Goal: Information Seeking & Learning: Check status

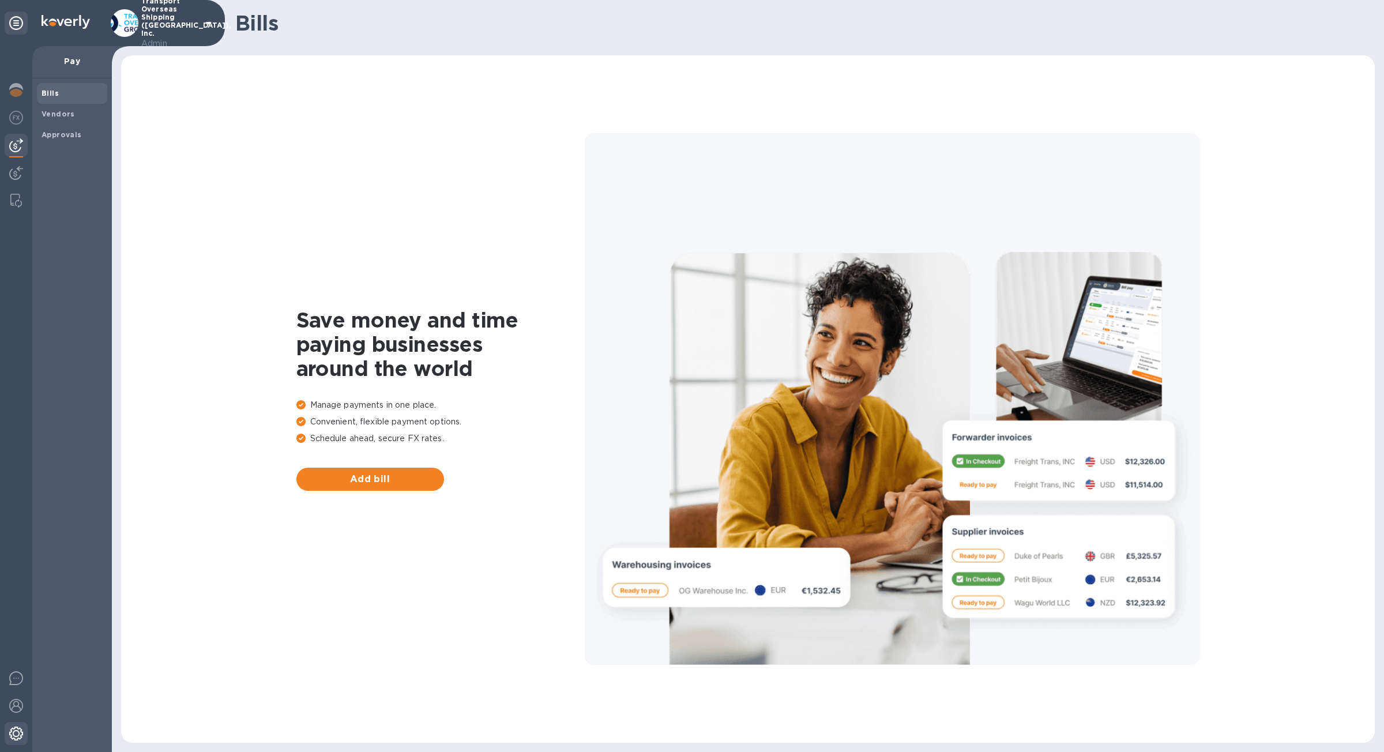
click at [16, 735] on img at bounding box center [16, 734] width 14 height 14
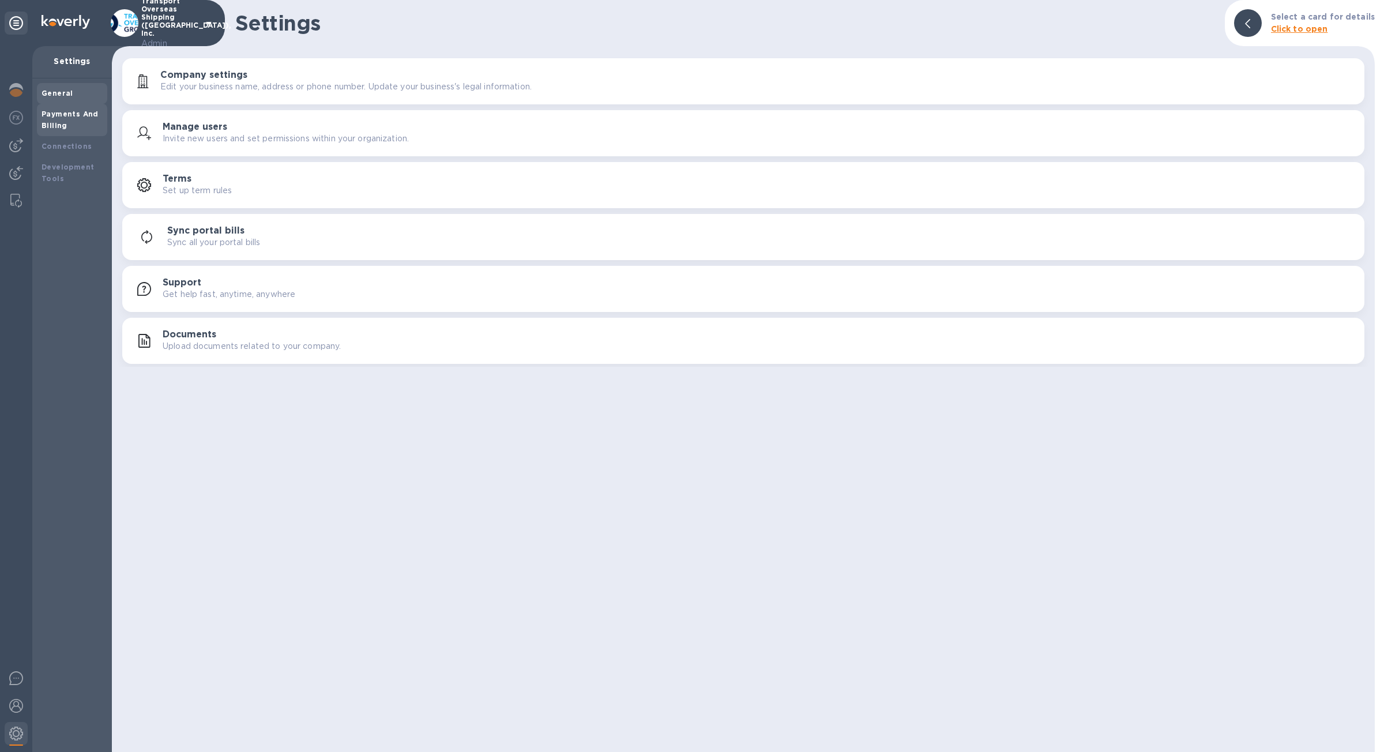
click at [73, 120] on div "Payments And Billing" at bounding box center [72, 119] width 61 height 23
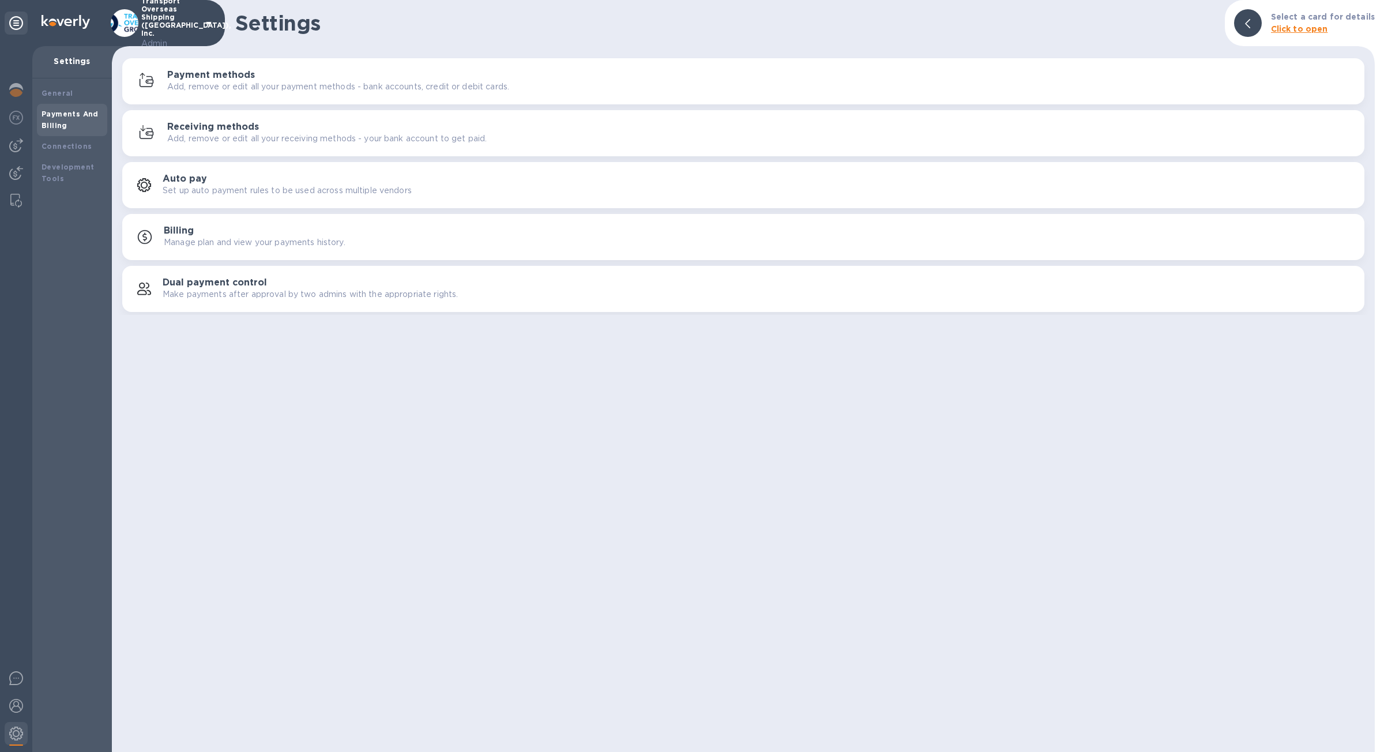
click at [258, 136] on p "Add, remove or edit all your receiving methods - your bank account to get paid." at bounding box center [327, 139] width 320 height 12
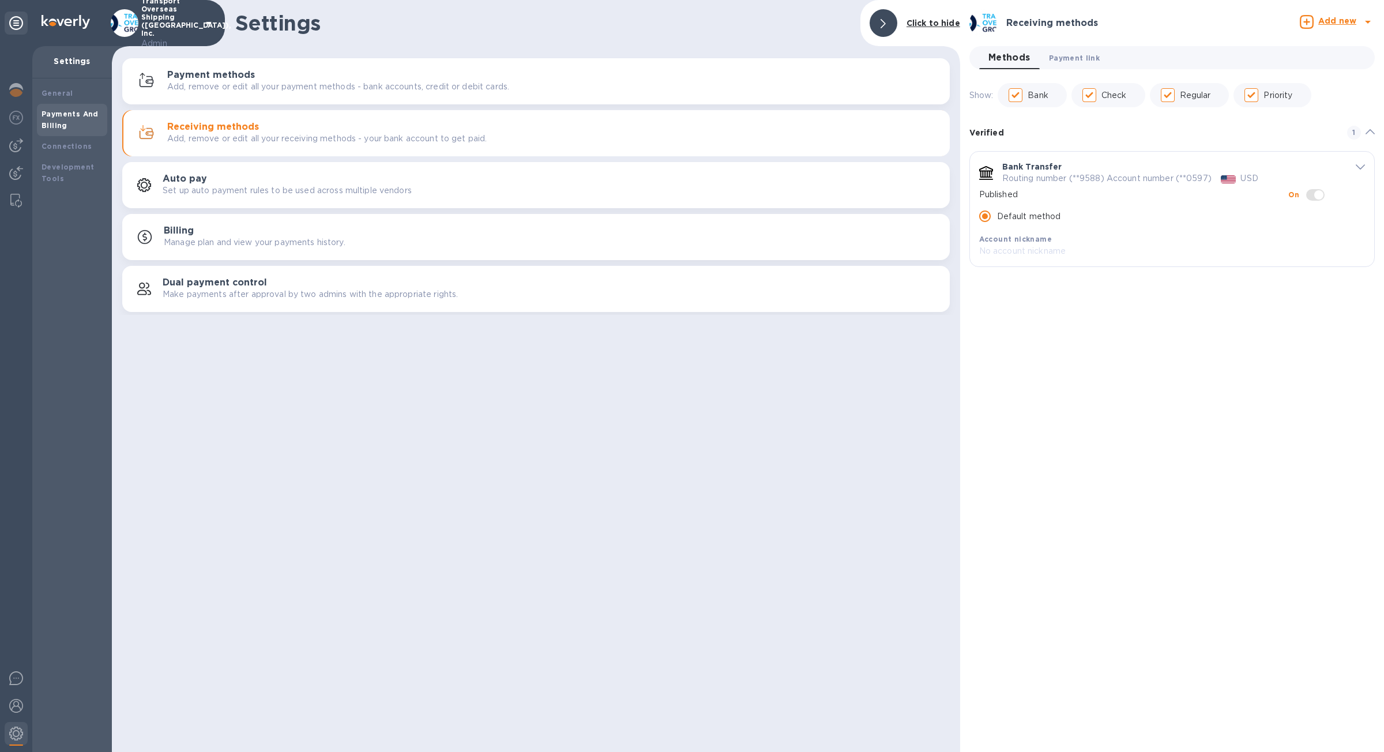
click at [1091, 59] on span "Payment link 0" at bounding box center [1074, 58] width 51 height 12
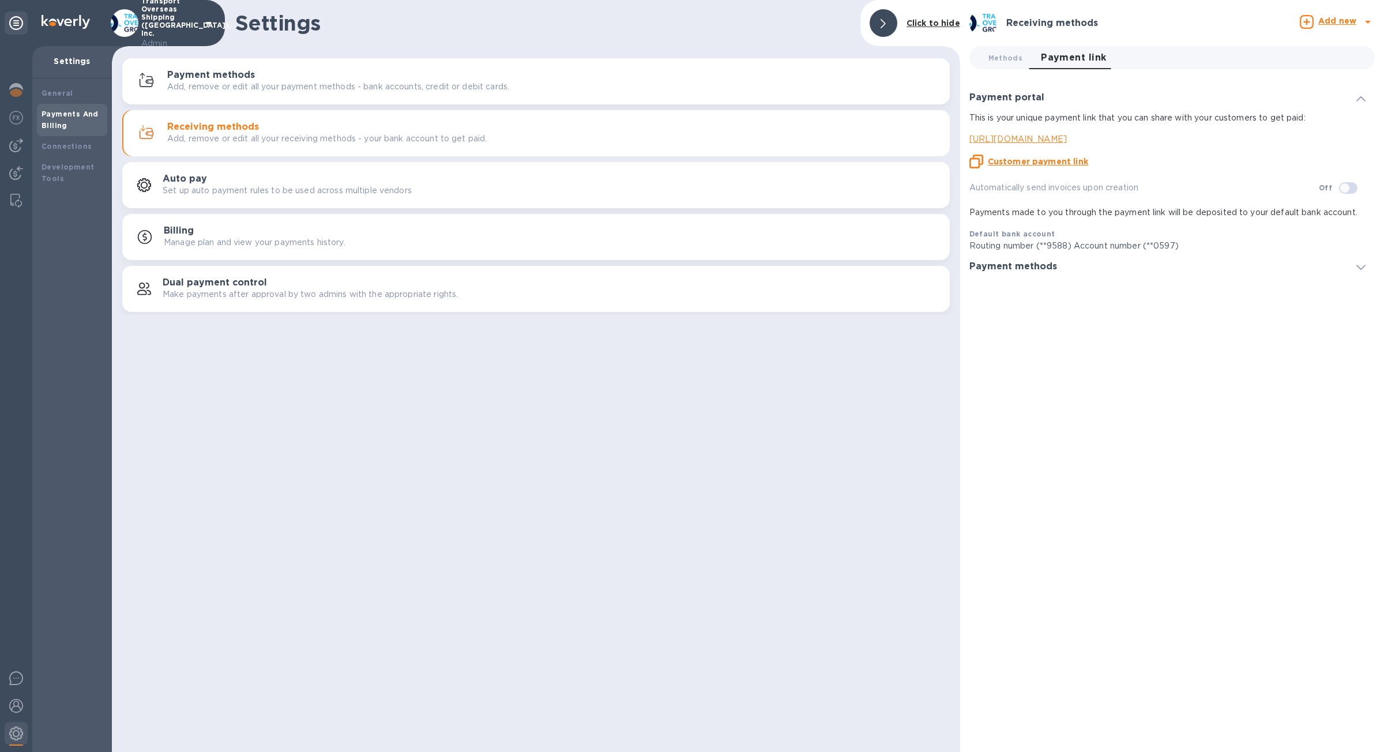
click at [1060, 161] on u "Customer payment link" at bounding box center [1038, 161] width 100 height 9
click at [22, 199] on div at bounding box center [16, 200] width 21 height 23
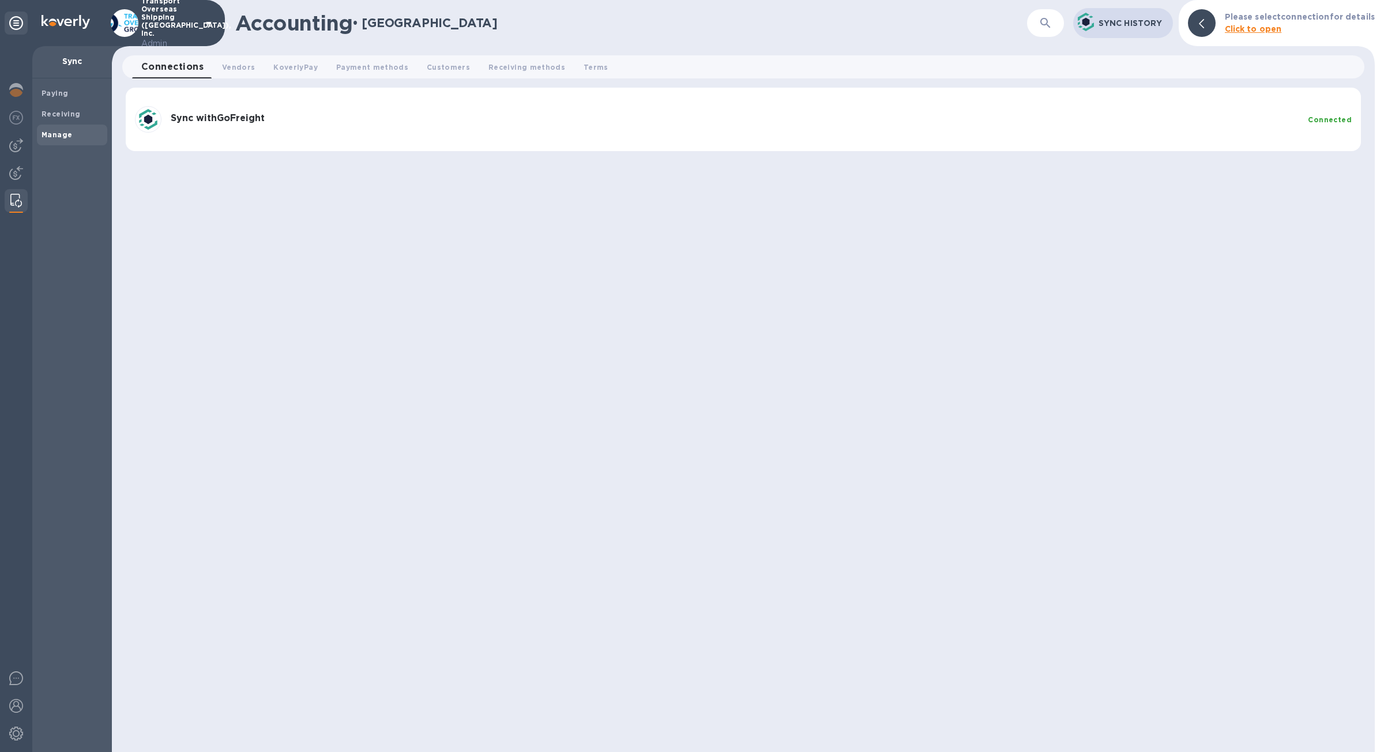
click at [257, 128] on div "Sync with GoFreight" at bounding box center [735, 119] width 1138 height 22
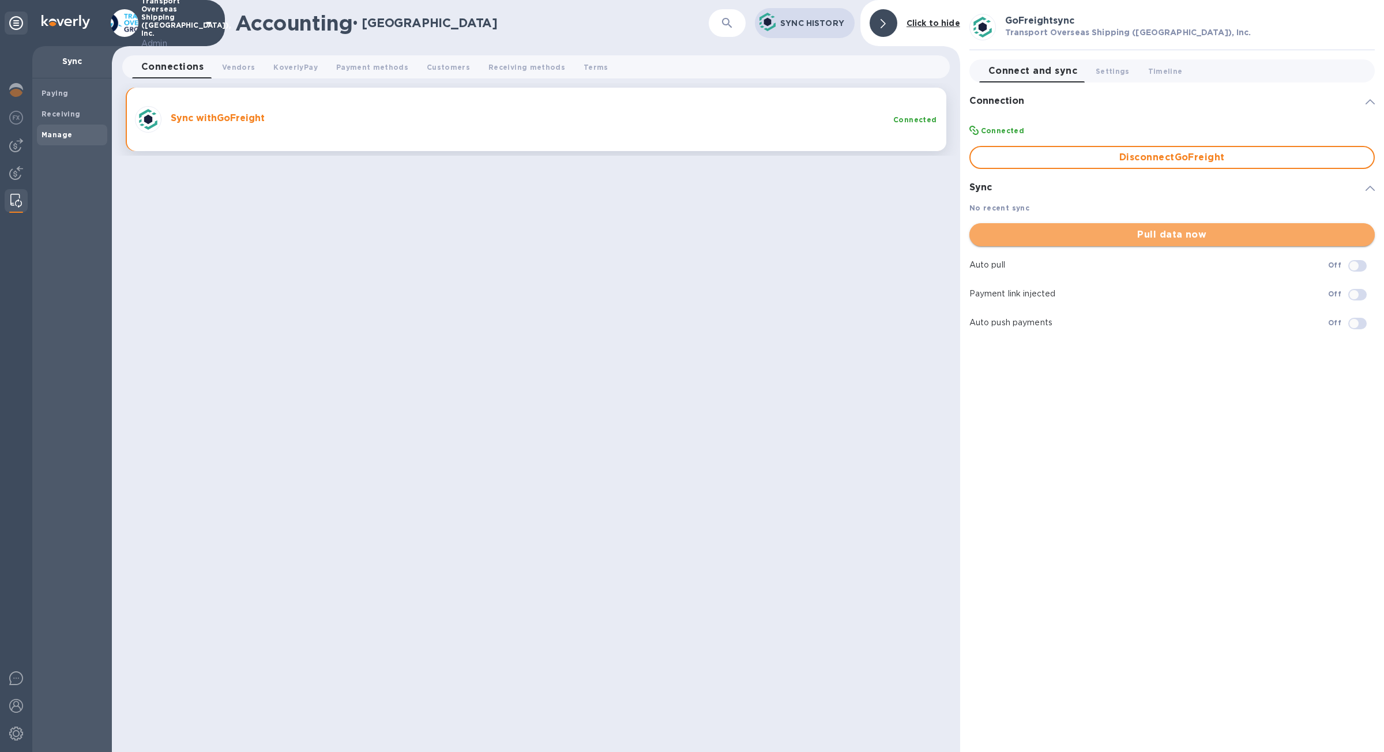
click at [1210, 240] on span "Pull data now" at bounding box center [1172, 235] width 387 height 14
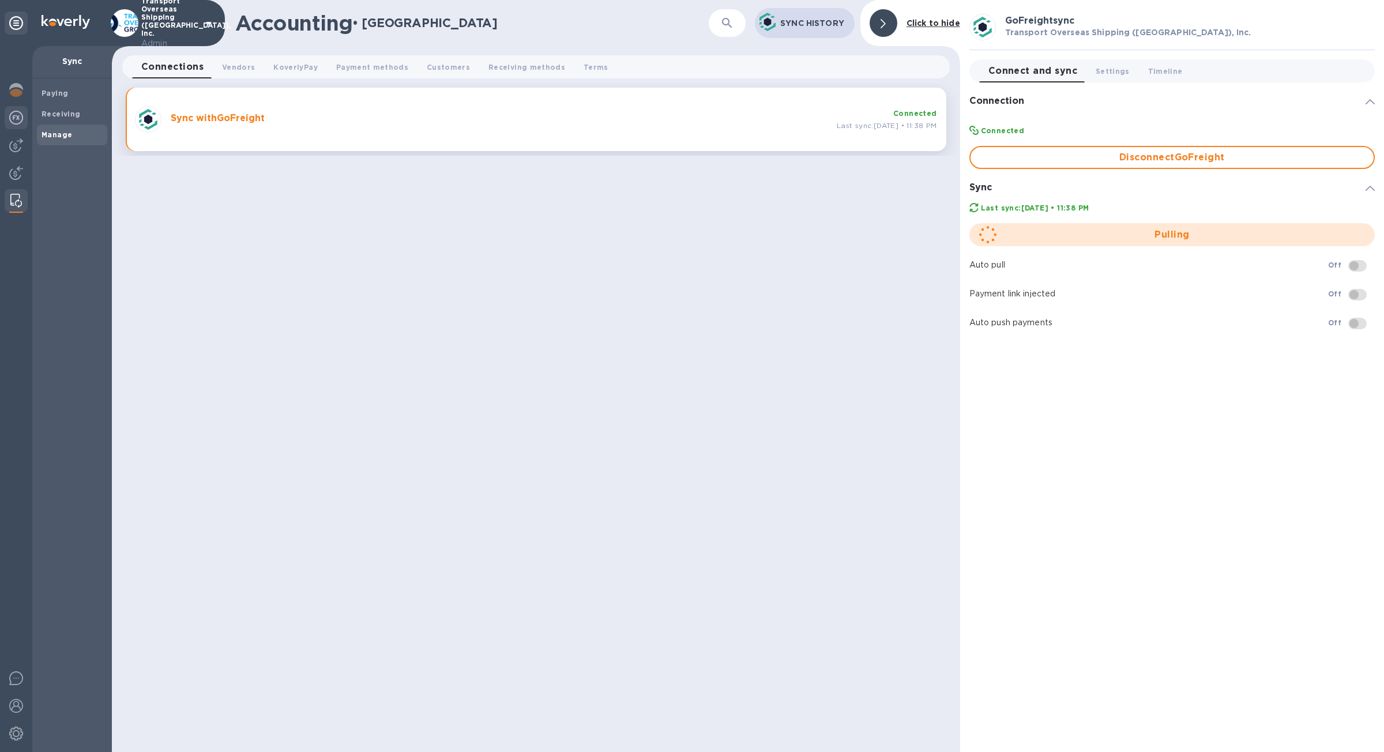
click at [17, 124] on img at bounding box center [16, 118] width 14 height 14
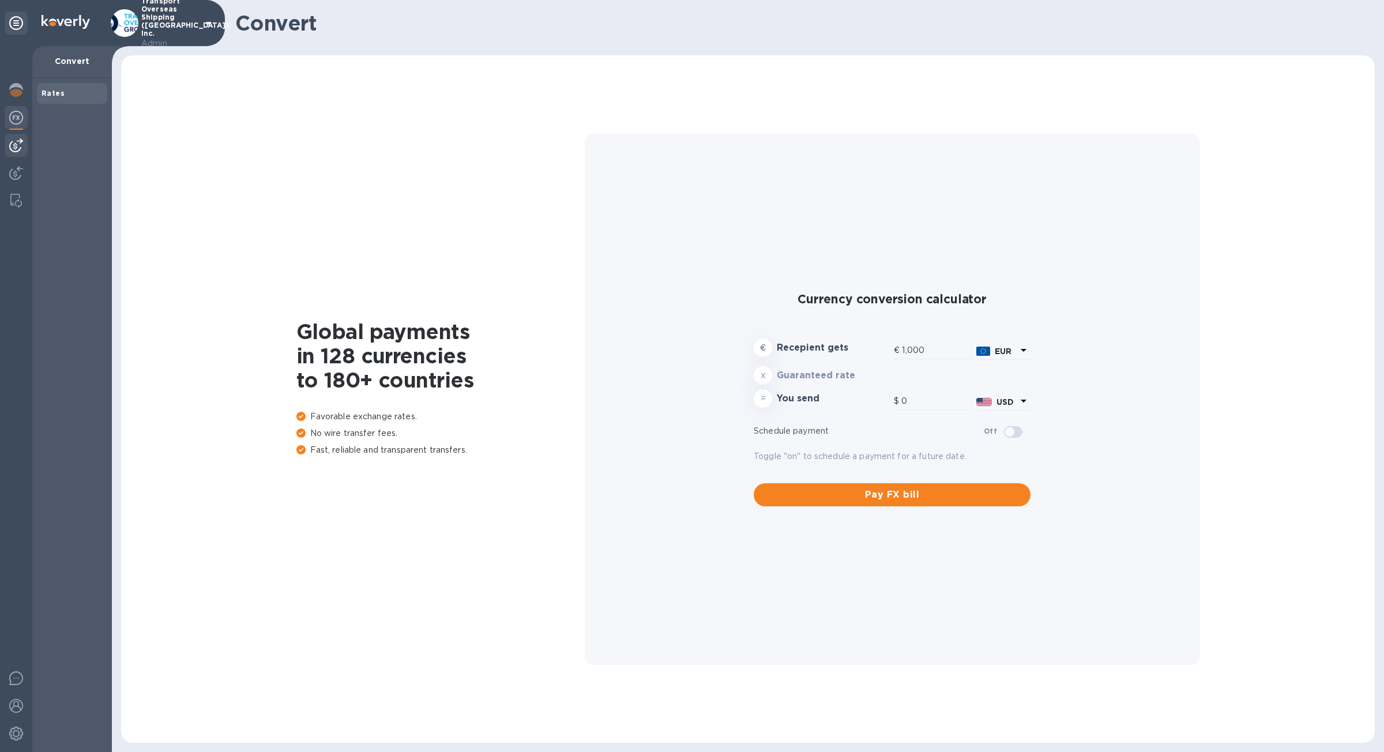
click at [20, 153] on div at bounding box center [16, 145] width 23 height 23
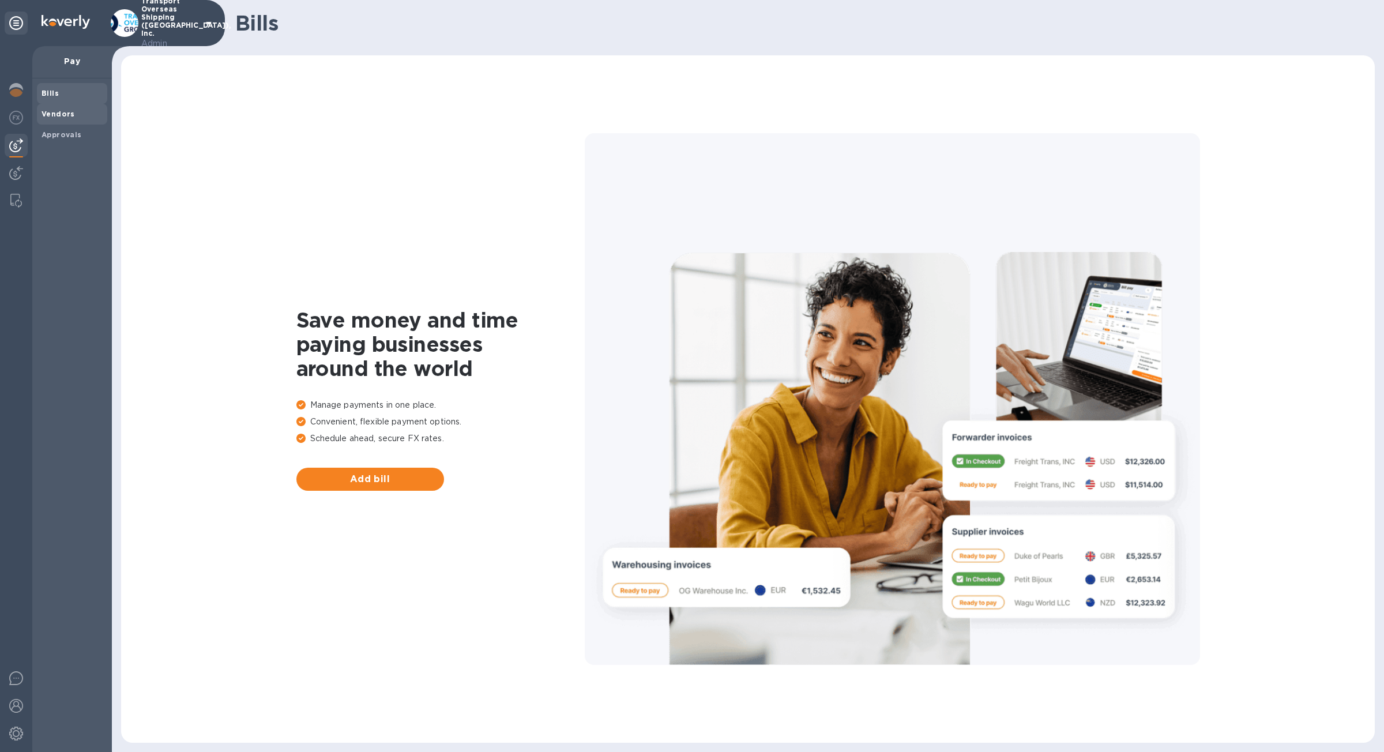
click at [70, 119] on span "Vendors" at bounding box center [58, 114] width 33 height 12
click at [82, 130] on span "Approvals" at bounding box center [72, 135] width 61 height 12
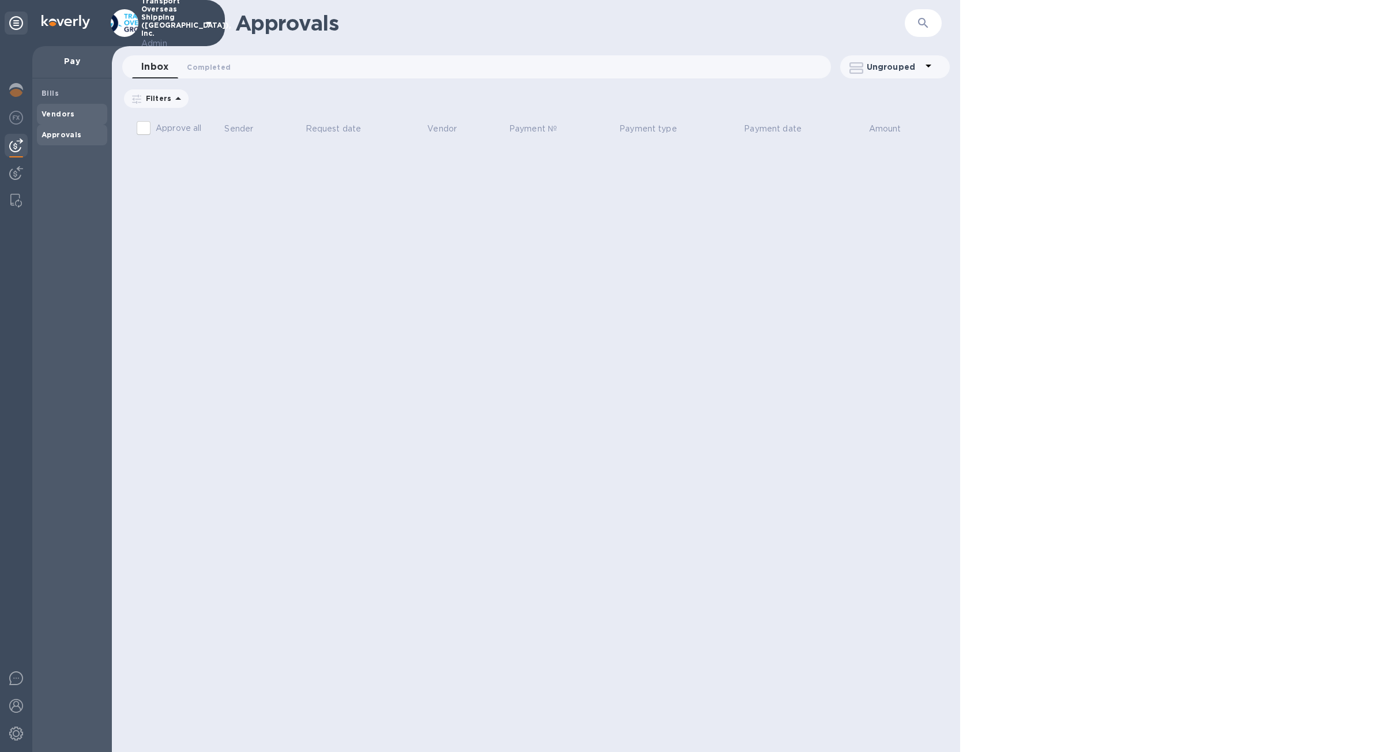
click at [76, 119] on div "Vendors" at bounding box center [72, 114] width 70 height 21
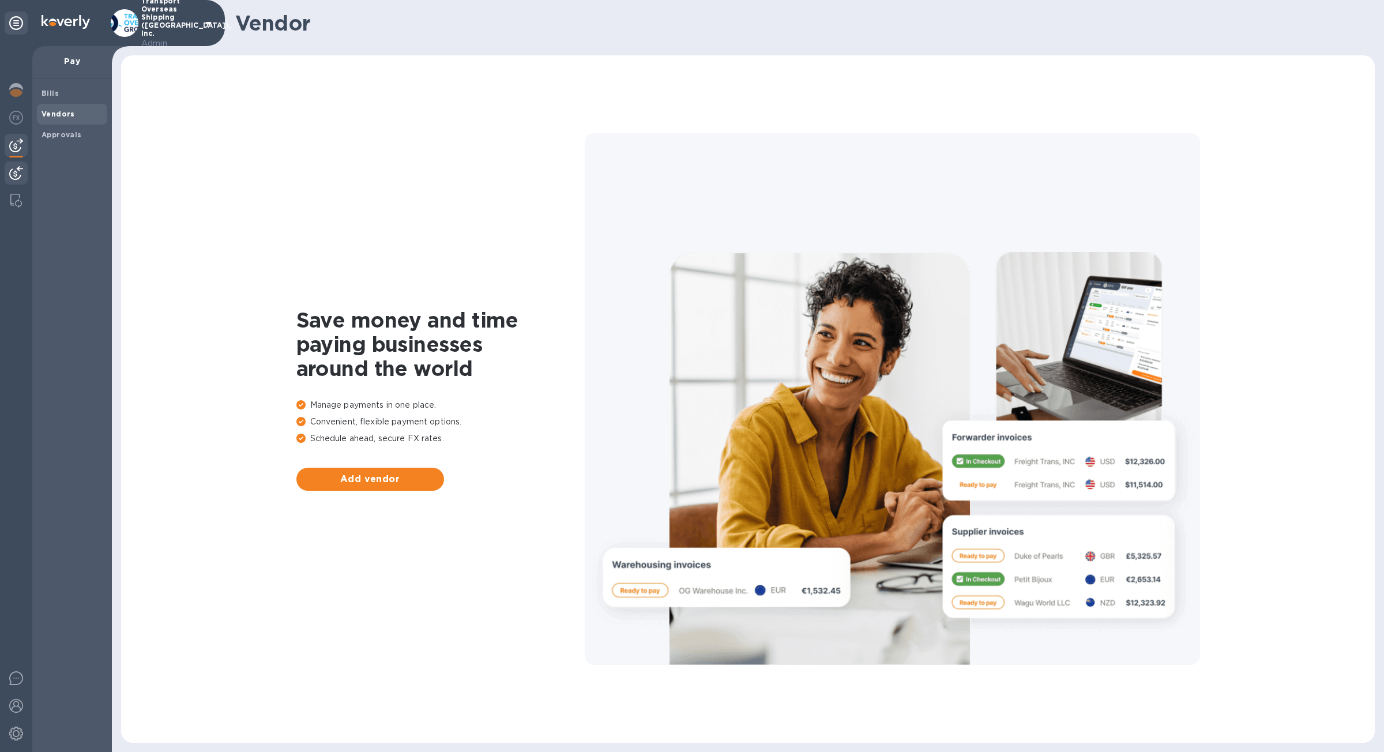
click at [22, 175] on img at bounding box center [16, 173] width 14 height 14
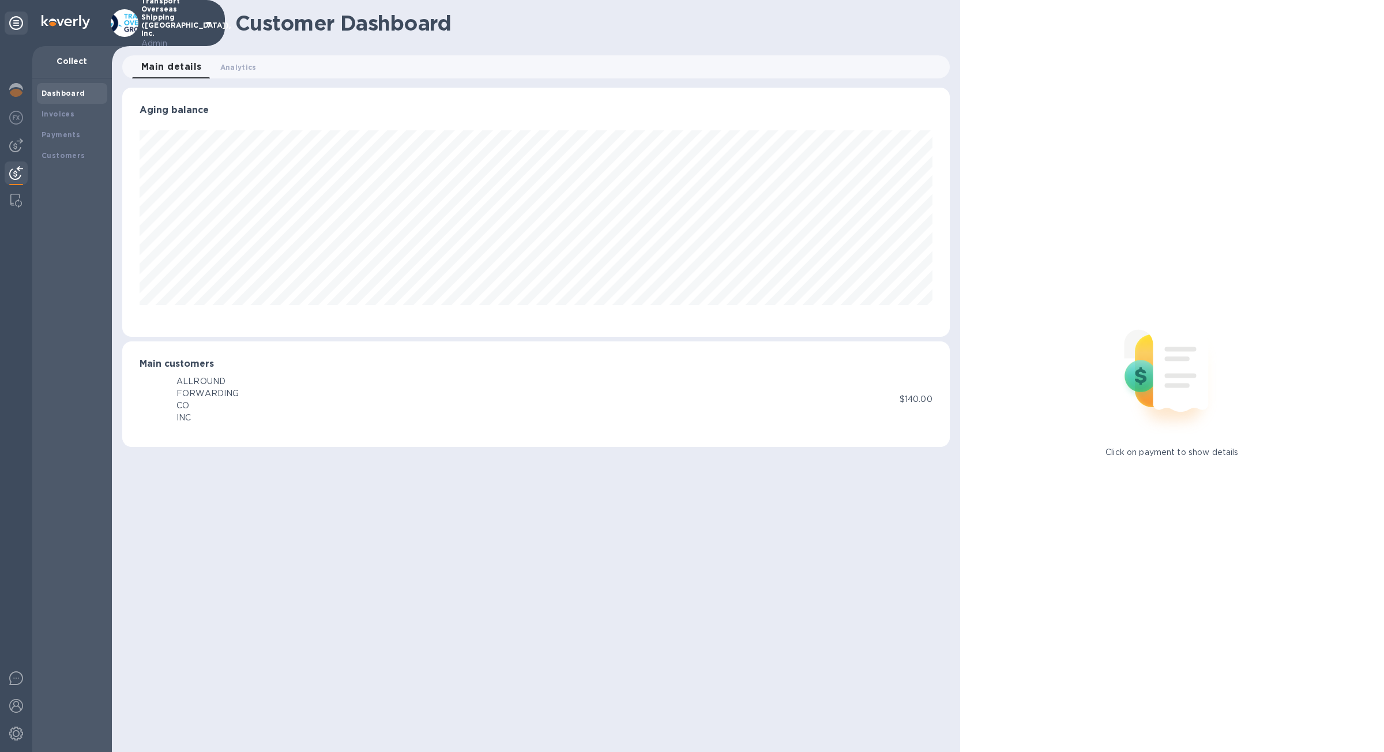
scroll to position [249, 827]
click at [78, 140] on div "Payments" at bounding box center [72, 135] width 61 height 12
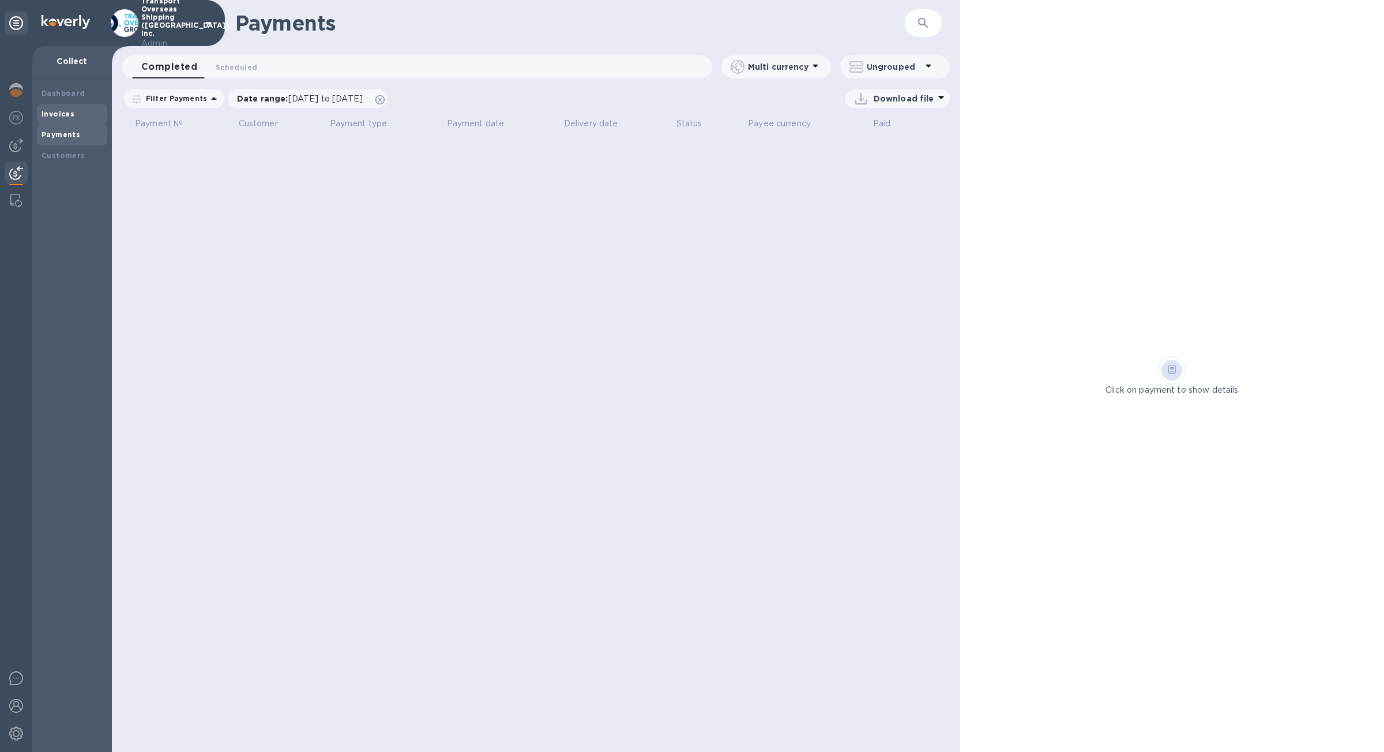
click at [77, 118] on div "Invoices" at bounding box center [72, 114] width 61 height 12
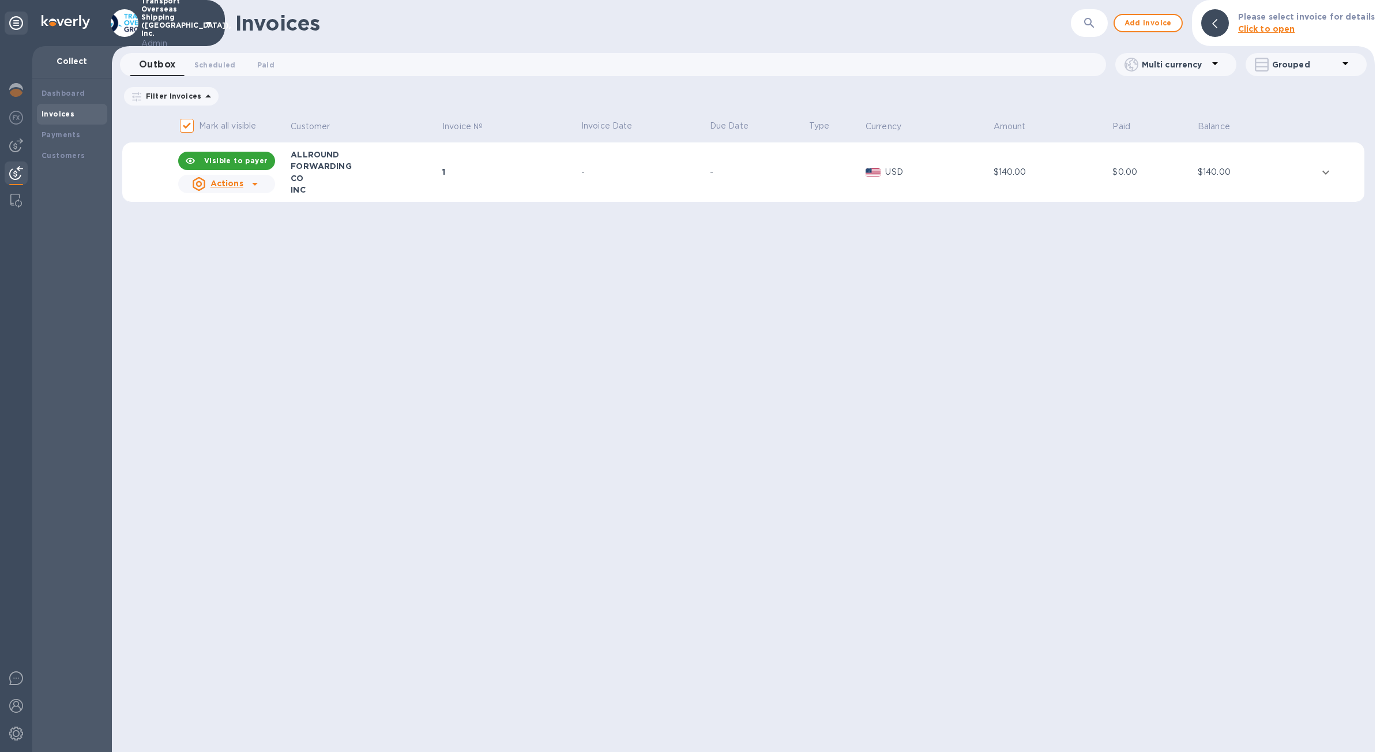
click at [486, 152] on td "1" at bounding box center [510, 172] width 139 height 60
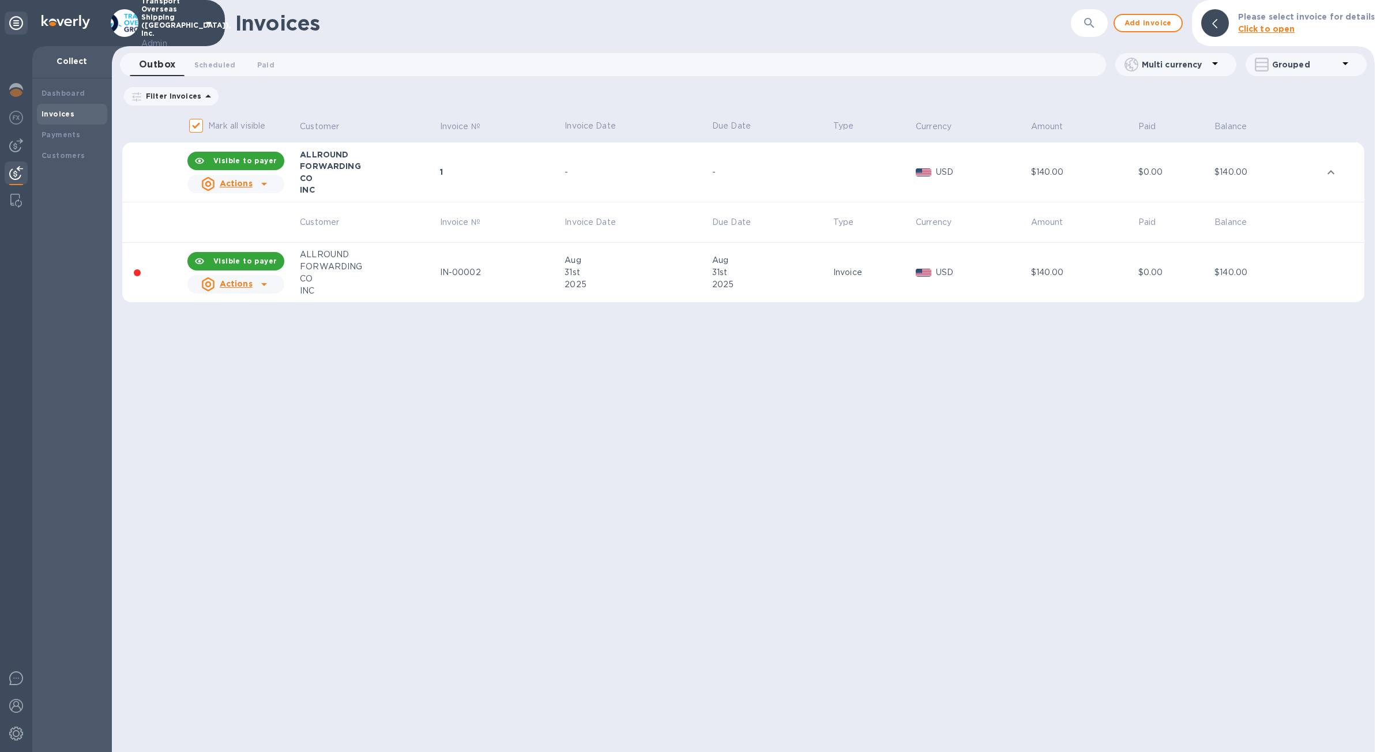
click at [571, 290] on div "2025" at bounding box center [637, 285] width 144 height 12
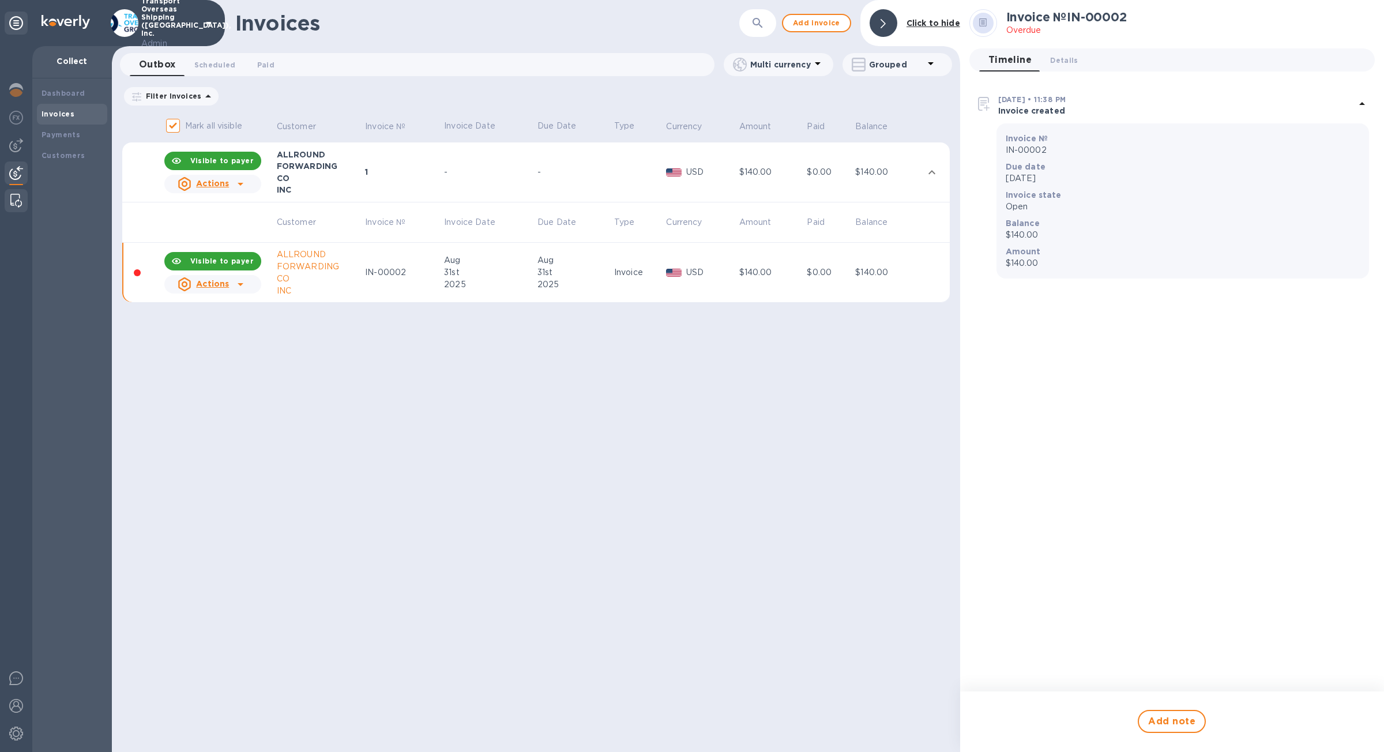
click at [16, 205] on img at bounding box center [16, 201] width 12 height 14
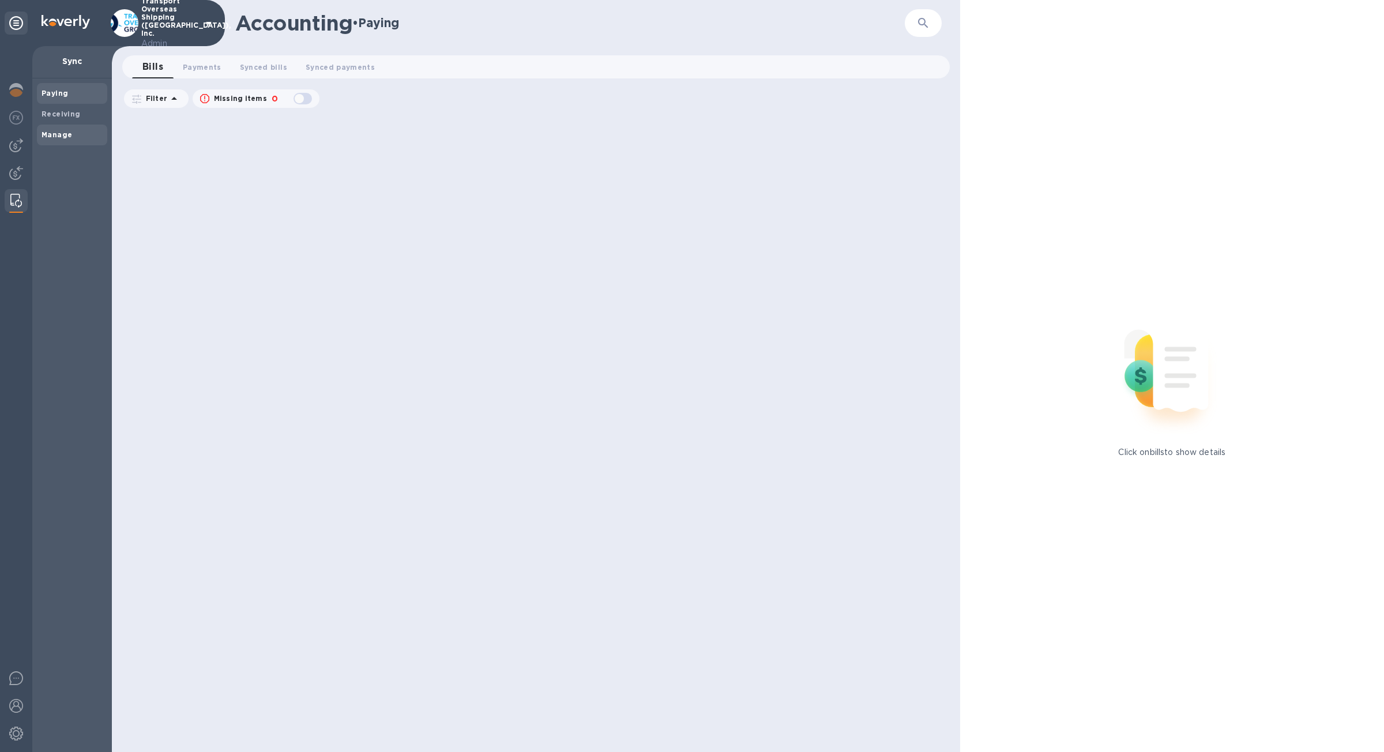
click at [79, 134] on span "Manage" at bounding box center [72, 135] width 61 height 12
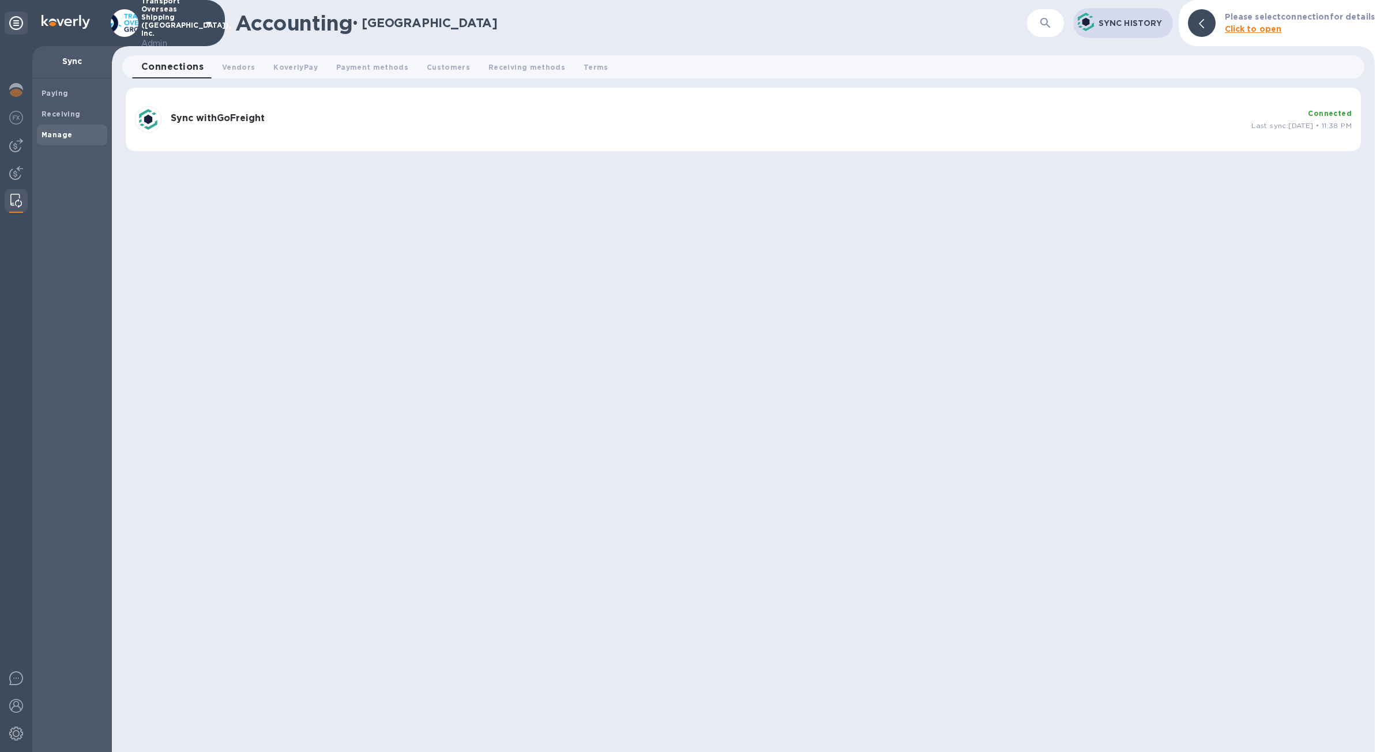
click at [220, 125] on div "Sync with GoFreight" at bounding box center [706, 119] width 1081 height 22
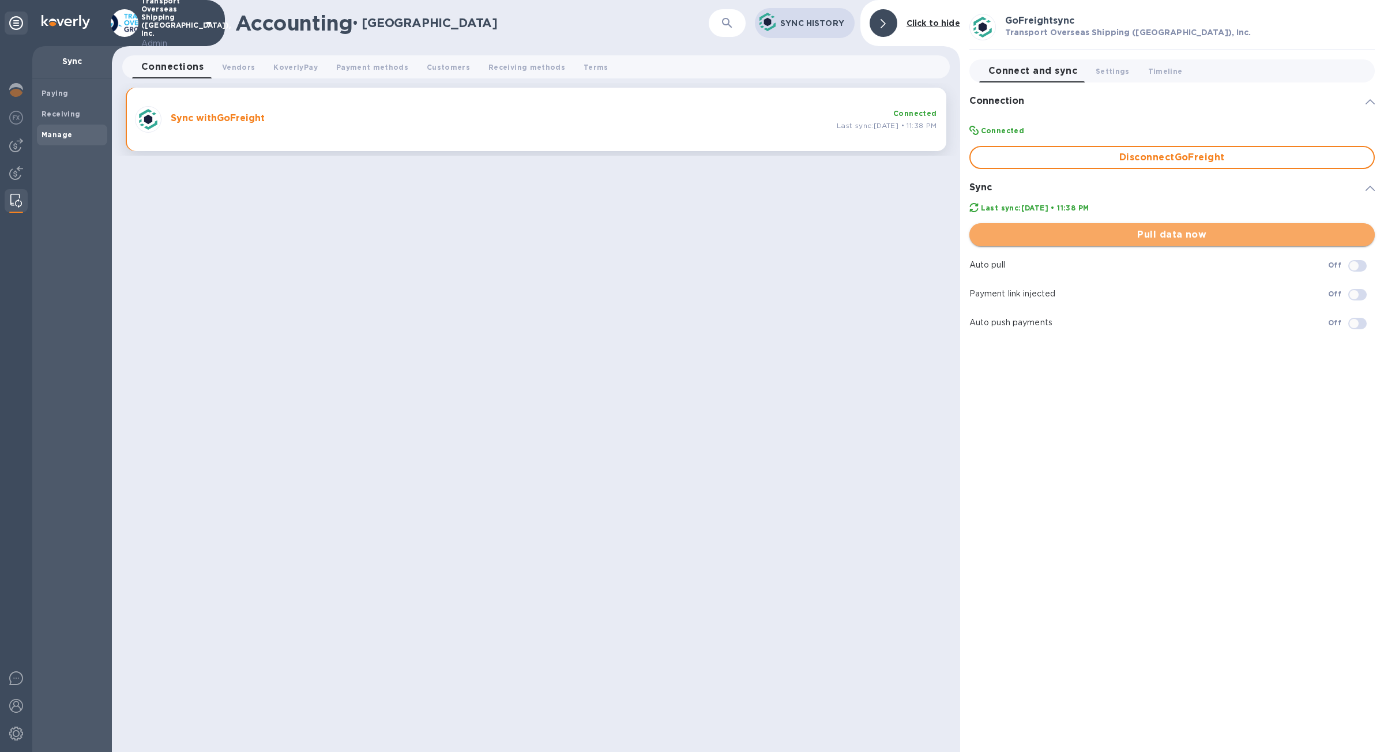
click at [1119, 235] on span "Pull data now" at bounding box center [1172, 235] width 387 height 14
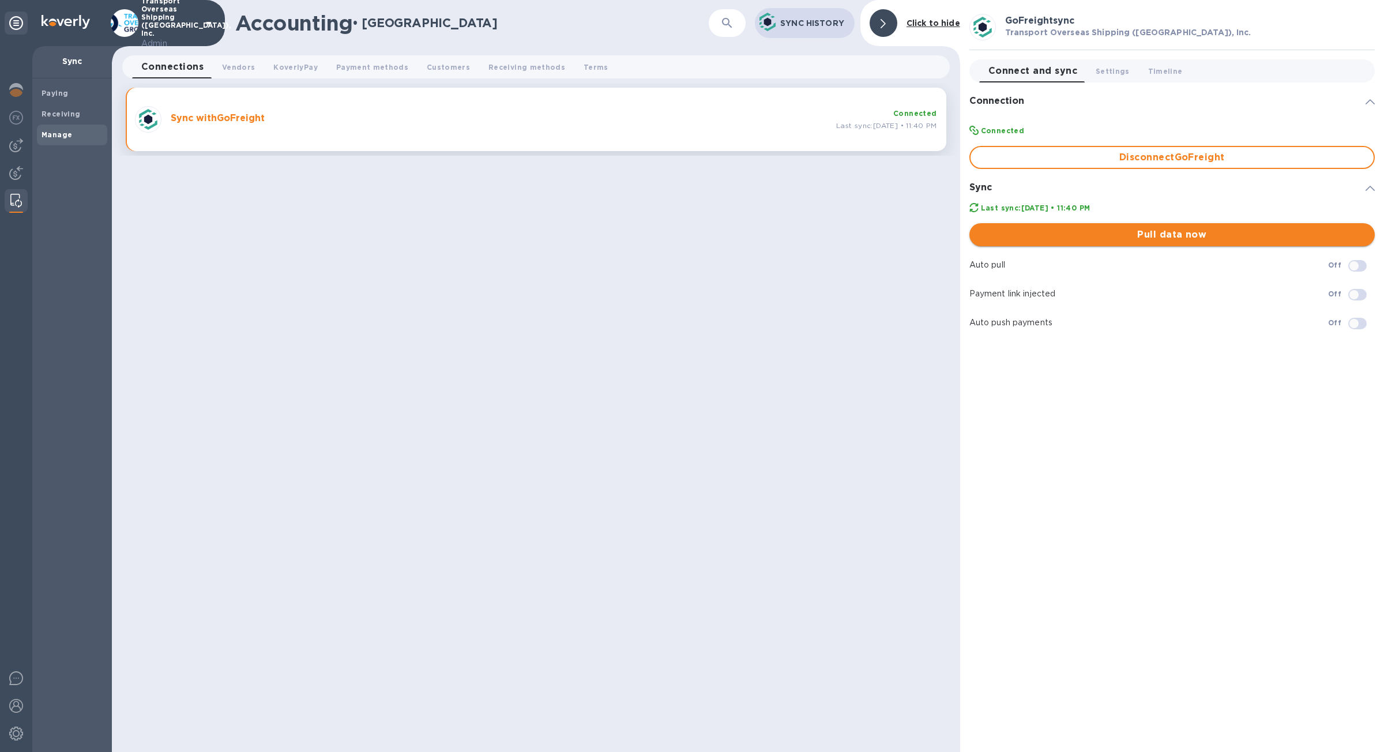
click at [1015, 232] on span "Pull data now" at bounding box center [1172, 235] width 387 height 14
click at [19, 162] on div at bounding box center [16, 174] width 23 height 25
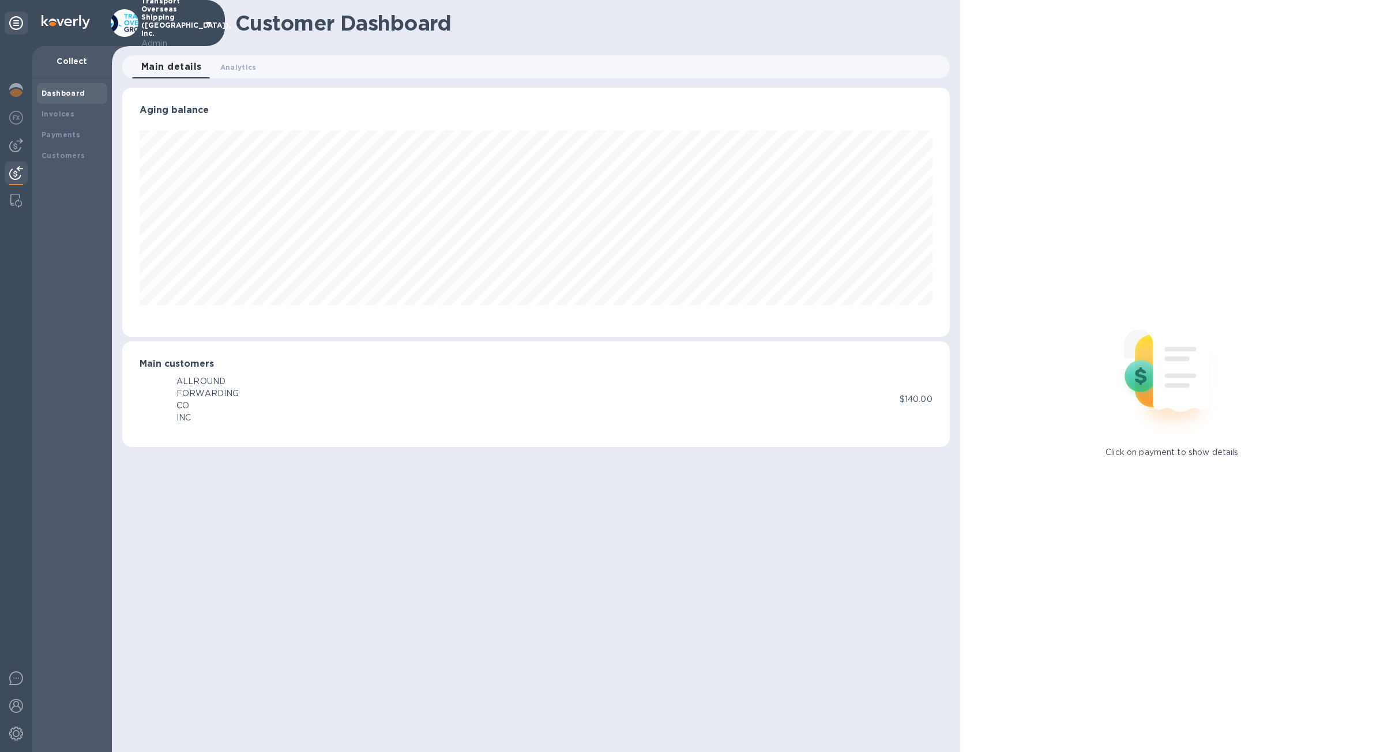
scroll to position [249, 827]
click at [62, 120] on div "Invoices" at bounding box center [72, 114] width 70 height 21
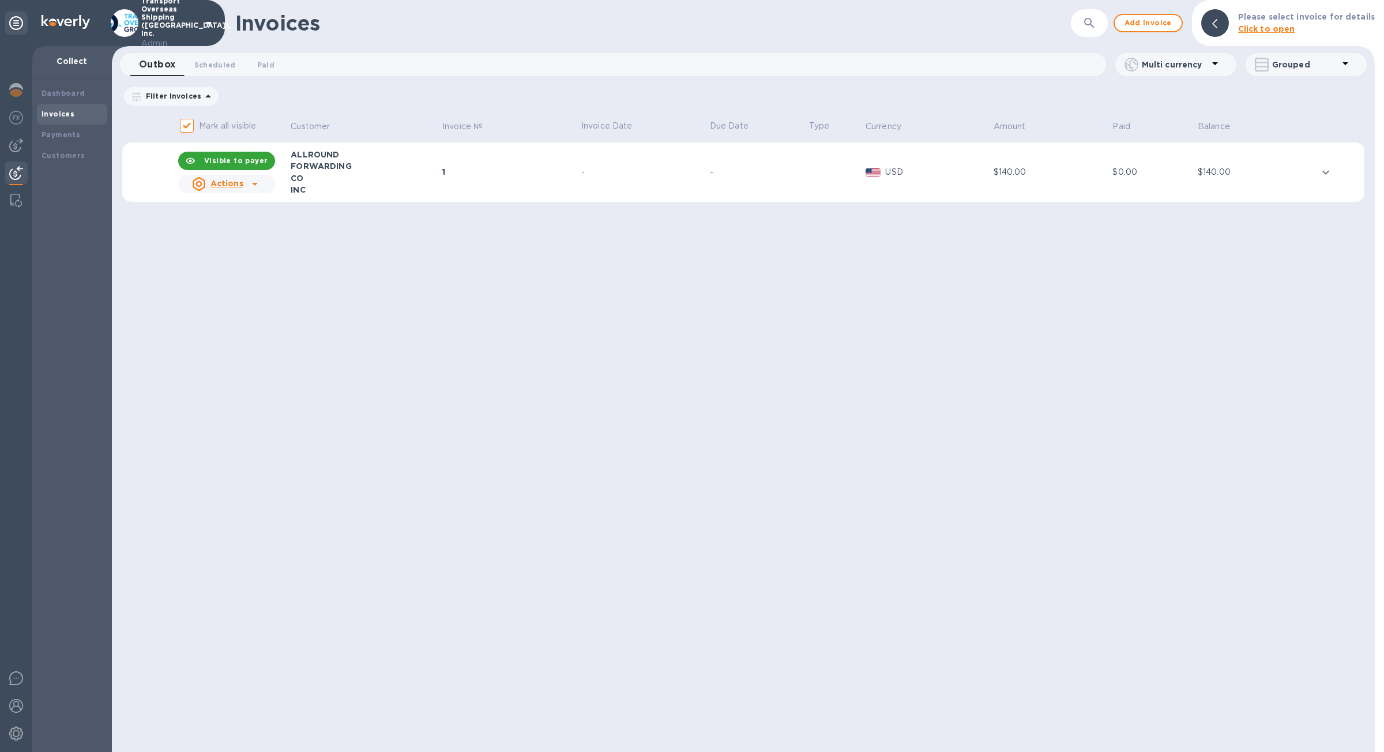
click at [416, 159] on div "ALLROUND" at bounding box center [365, 155] width 148 height 12
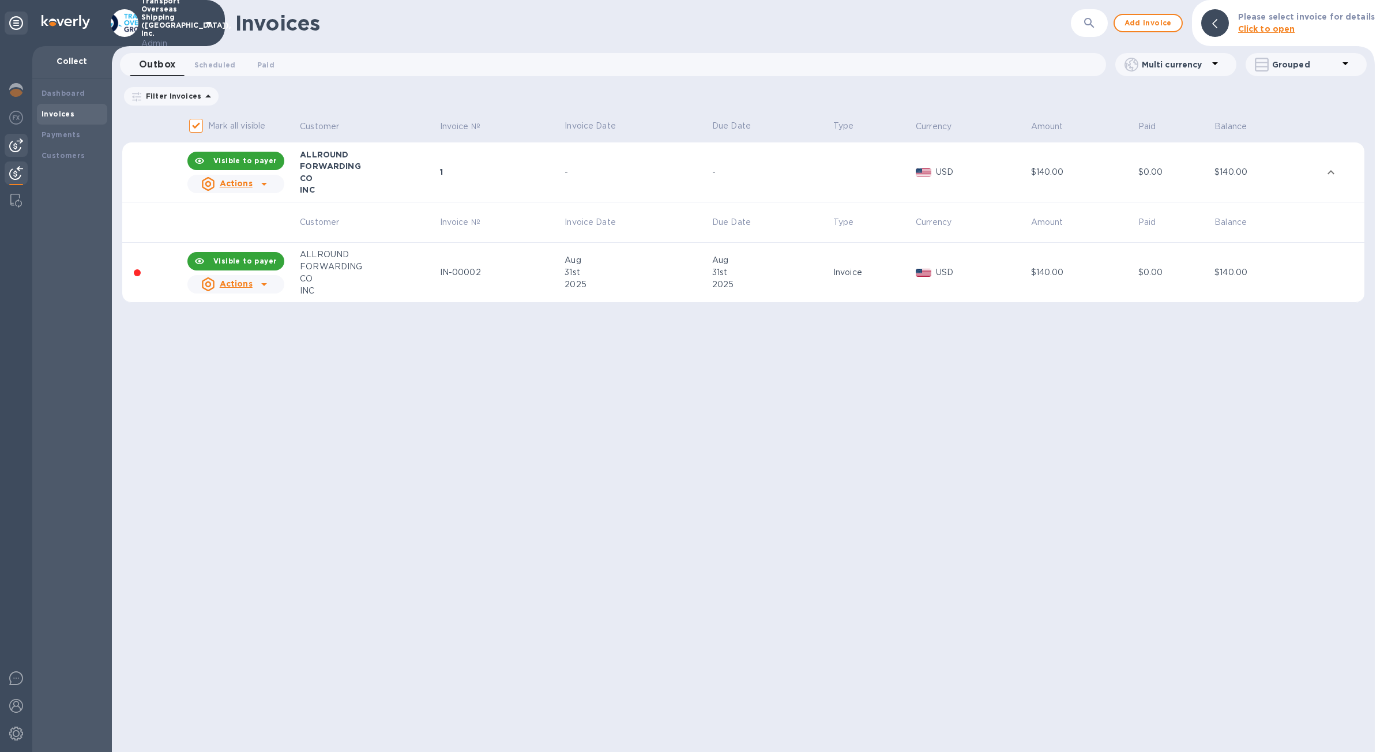
click at [18, 140] on img at bounding box center [16, 145] width 14 height 14
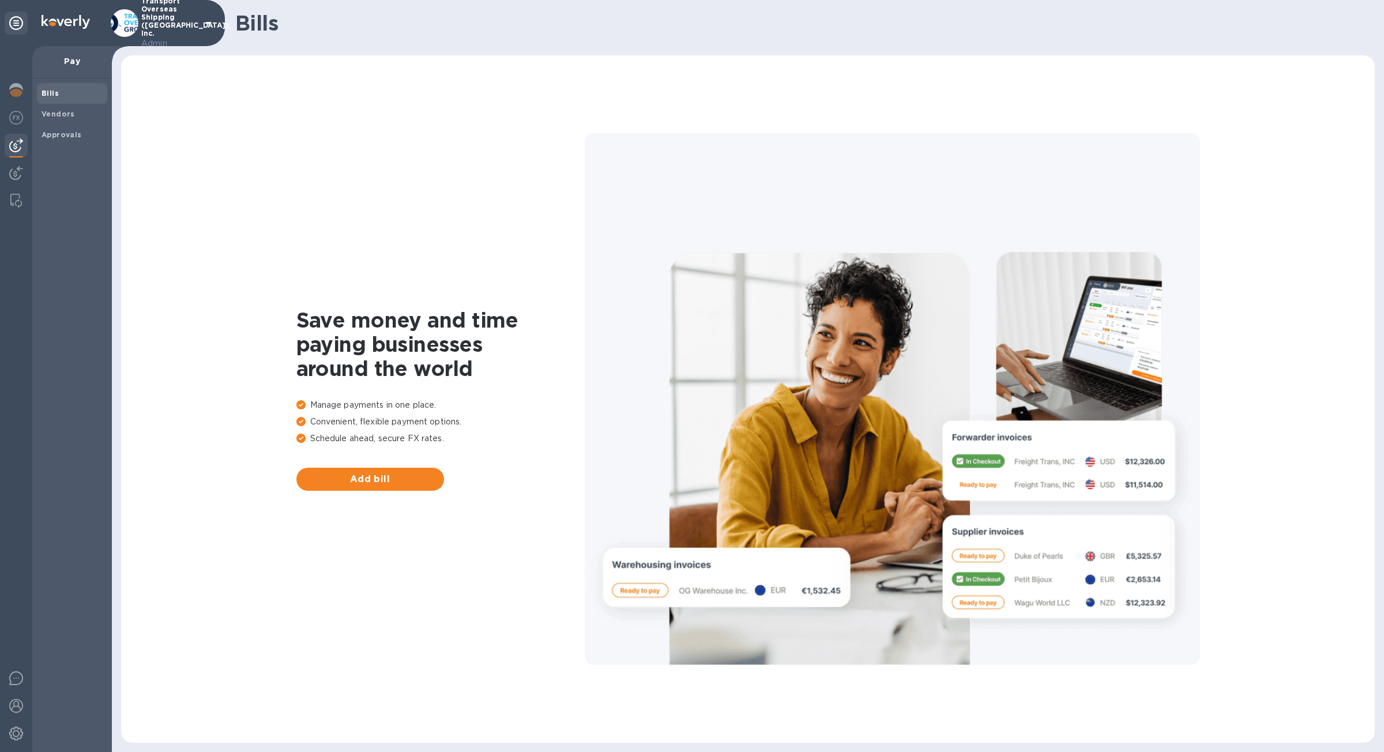
click at [72, 97] on span "Bills" at bounding box center [72, 94] width 61 height 12
click at [70, 107] on div "Vendors" at bounding box center [72, 114] width 70 height 21
click at [76, 127] on div "Approvals" at bounding box center [72, 135] width 70 height 21
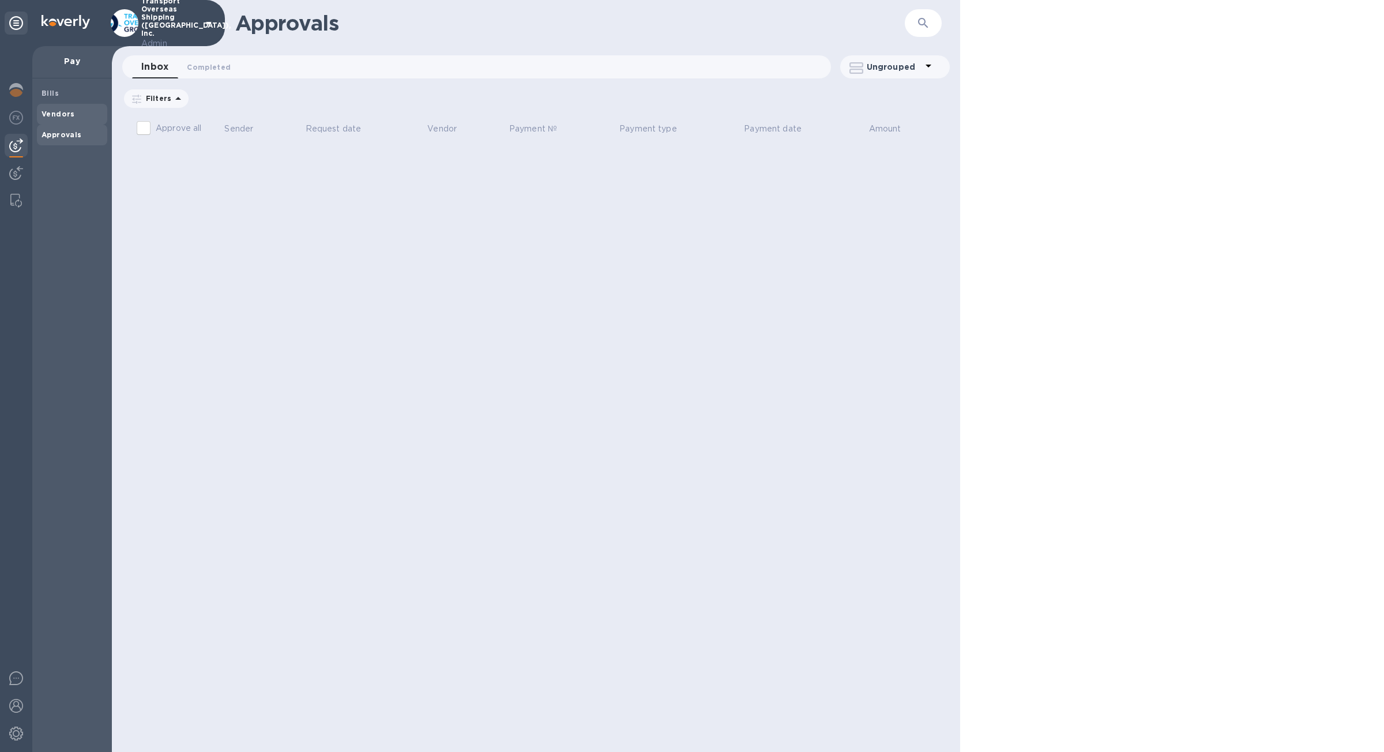
click at [76, 124] on div "Vendors" at bounding box center [72, 114] width 70 height 21
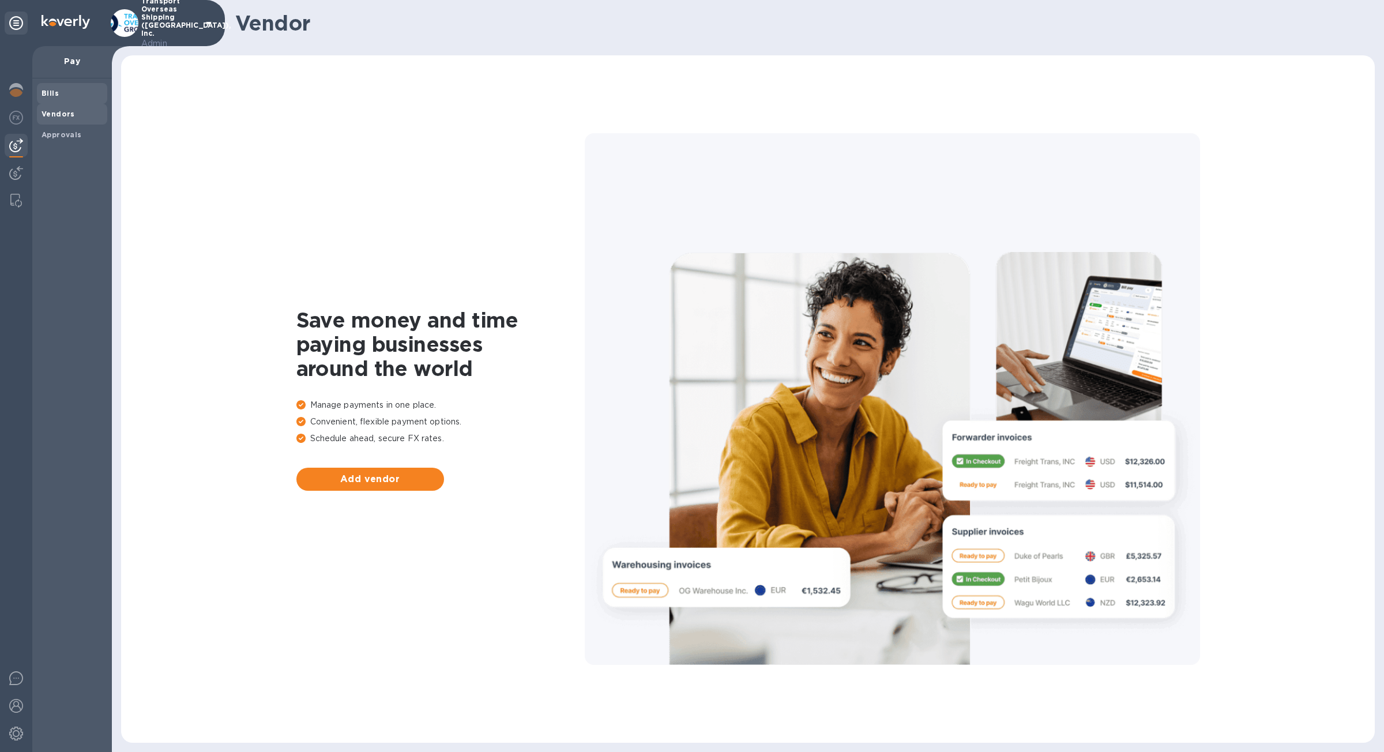
click at [63, 95] on span "Bills" at bounding box center [72, 94] width 61 height 12
click at [9, 174] on img at bounding box center [16, 173] width 14 height 14
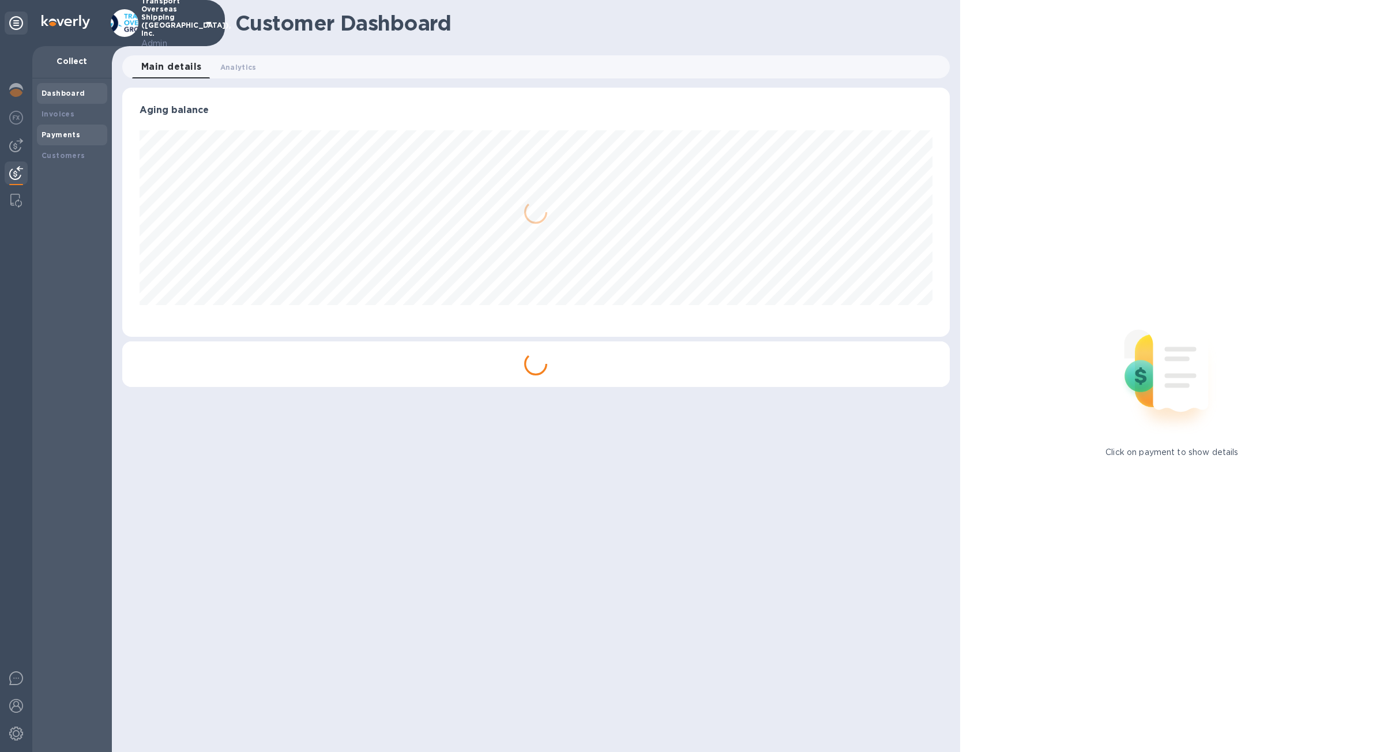
scroll to position [249, 827]
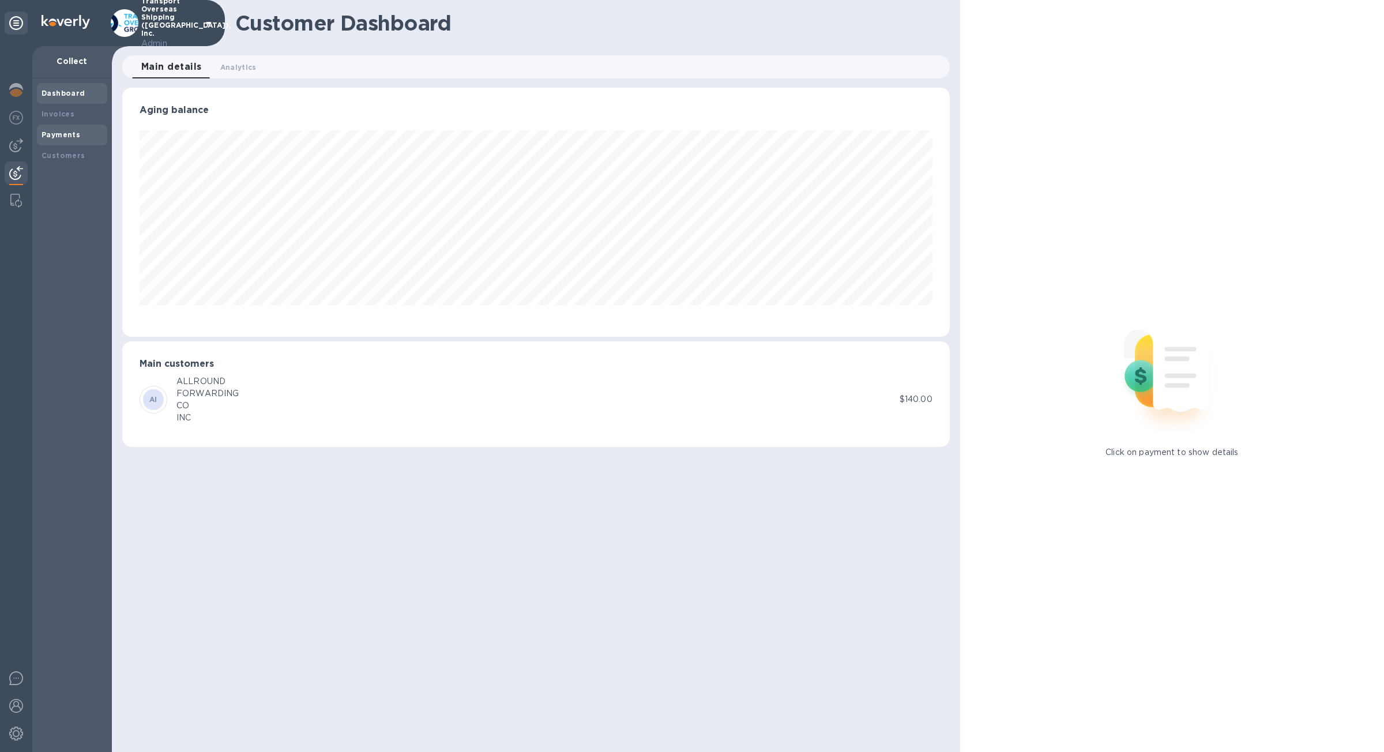
click at [52, 134] on b "Payments" at bounding box center [61, 134] width 39 height 9
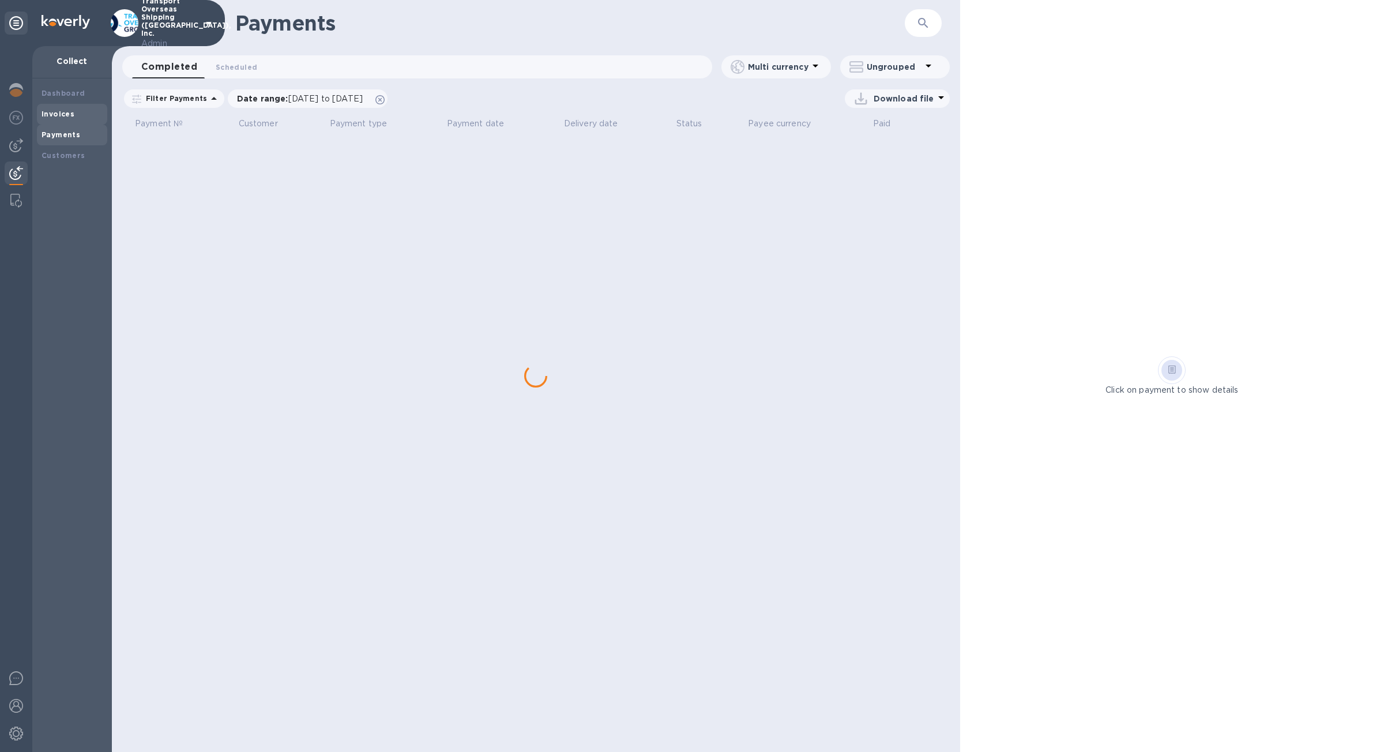
click at [59, 121] on div "Invoices" at bounding box center [72, 114] width 70 height 21
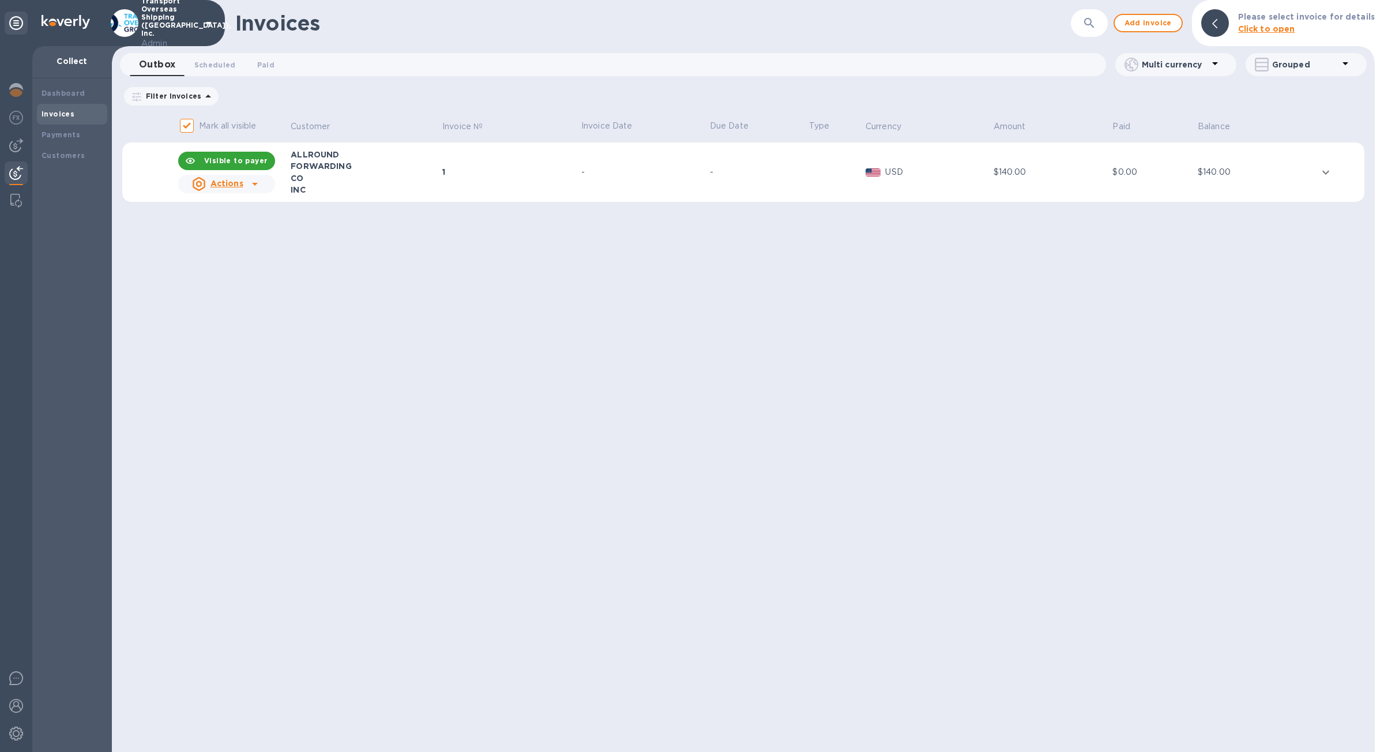
click at [406, 195] on div "INC" at bounding box center [365, 190] width 148 height 12
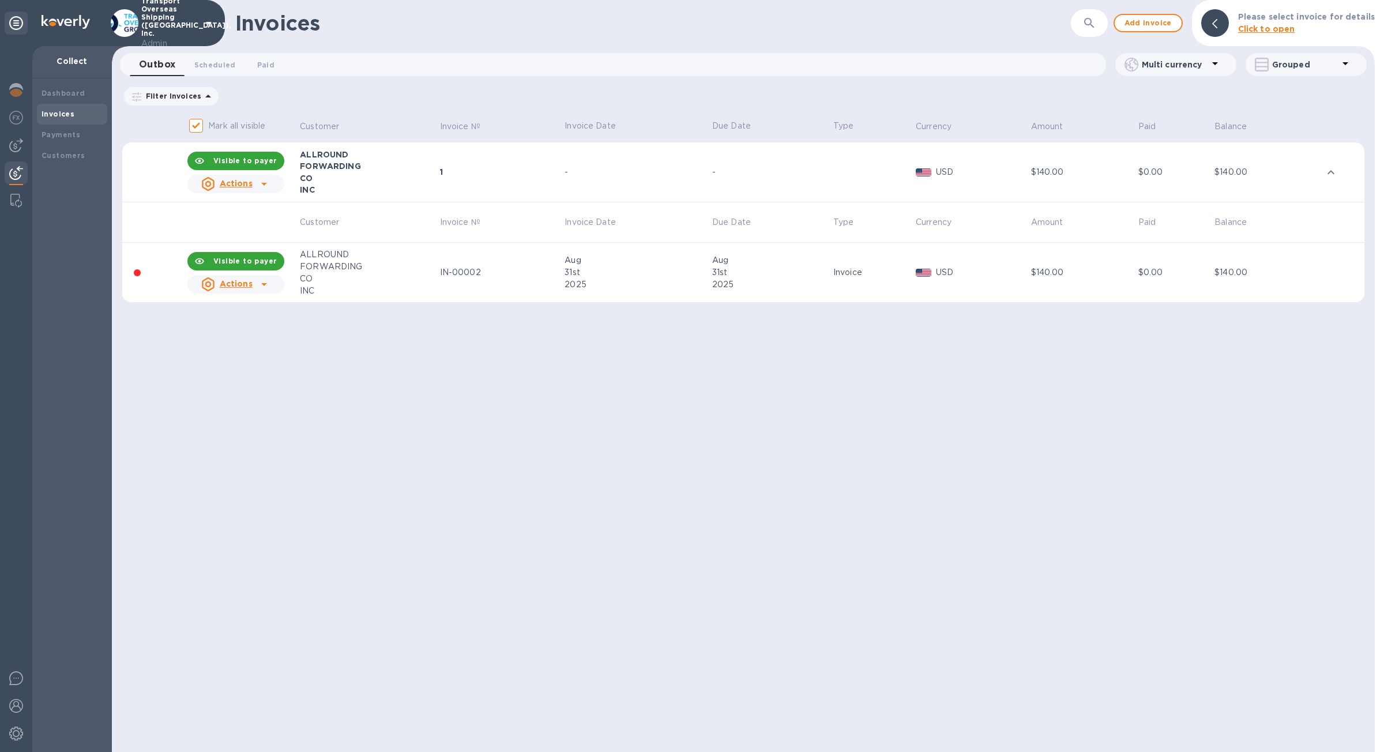
click at [373, 306] on table "Mark all visible Customer Invoice № Invoice Date Due Date Type Currency Amount …" at bounding box center [743, 212] width 1243 height 201
click at [272, 263] on b "Visible to payer" at bounding box center [244, 261] width 63 height 9
checkbox input "false"
click at [351, 370] on div "Invoices ​ Add invoice Please select invoice for details Click to open Outbox 0…" at bounding box center [743, 376] width 1263 height 752
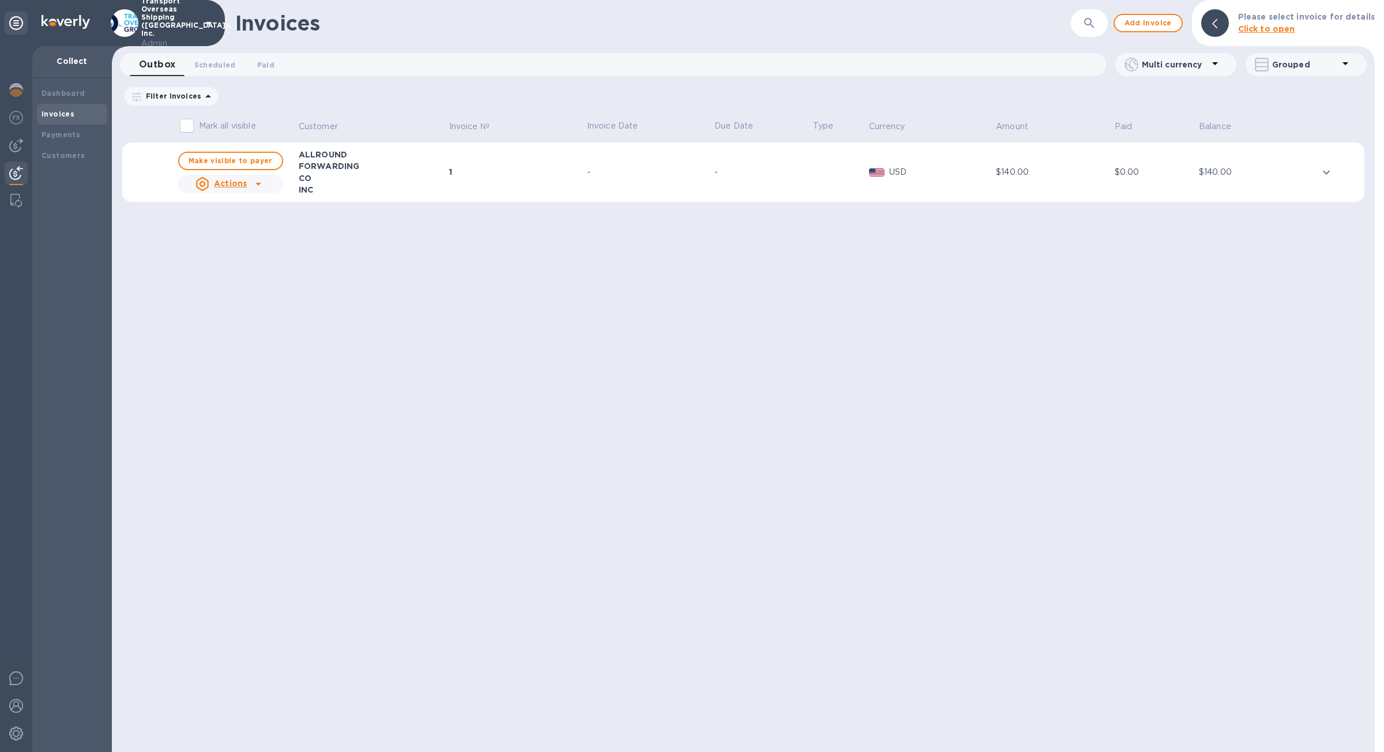
click at [543, 178] on div "1" at bounding box center [516, 172] width 134 height 12
